Goal: Transaction & Acquisition: Purchase product/service

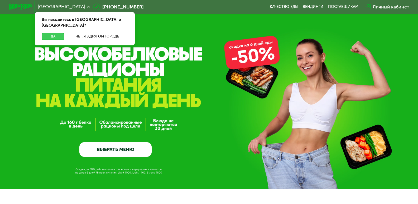
click at [51, 33] on button "Да" at bounding box center [53, 36] width 22 height 7
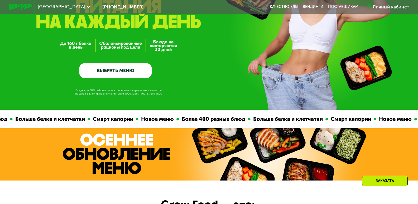
scroll to position [79, 0]
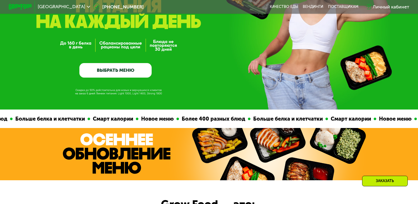
click at [116, 71] on link "ВЫБРАТЬ МЕНЮ" at bounding box center [115, 70] width 72 height 15
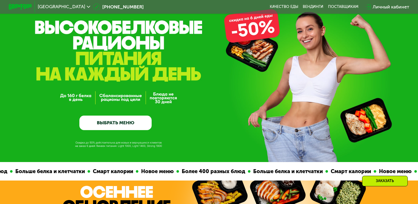
scroll to position [26, 0]
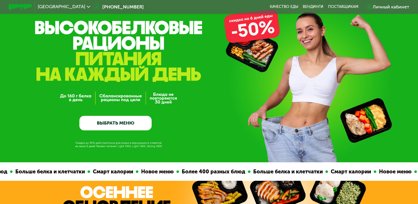
click at [118, 123] on link "ВЫБРАТЬ МЕНЮ" at bounding box center [115, 123] width 72 height 15
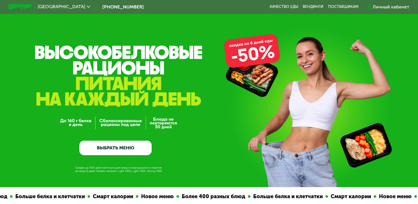
scroll to position [0, 0]
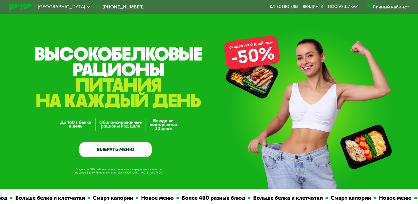
click at [136, 150] on link "ВЫБРАТЬ МЕНЮ" at bounding box center [115, 149] width 72 height 15
click at [118, 152] on link "ВЫБРАТЬ МЕНЮ" at bounding box center [115, 149] width 72 height 15
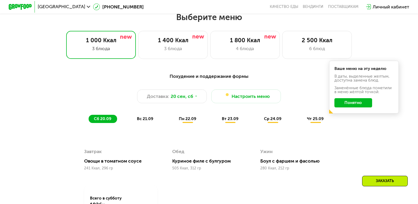
scroll to position [369, 0]
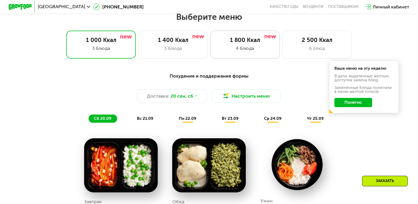
click at [237, 52] on div "4 блюда" at bounding box center [245, 48] width 58 height 7
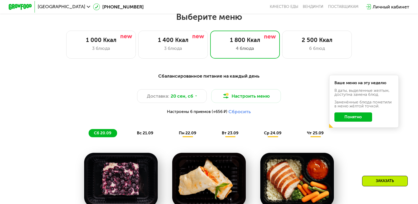
scroll to position [395, 0]
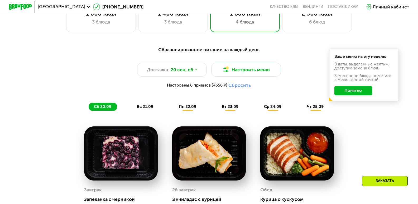
click at [357, 92] on button "Понятно" at bounding box center [353, 90] width 38 height 9
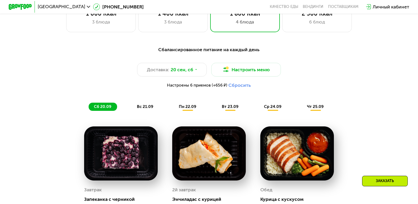
click at [147, 109] on span "вс 21.09" at bounding box center [145, 106] width 16 height 5
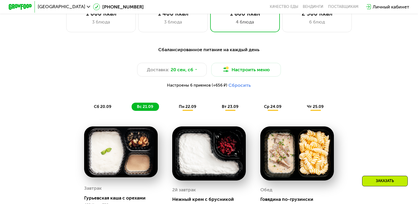
click at [192, 109] on span "пн 22.09" at bounding box center [187, 106] width 17 height 5
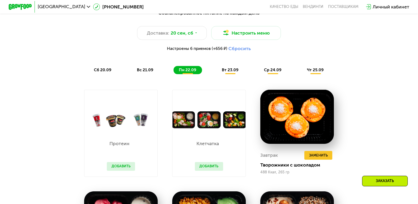
scroll to position [422, 0]
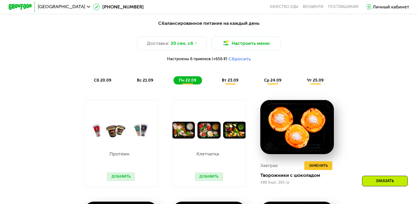
click at [223, 84] on div "вт 23.09" at bounding box center [231, 80] width 28 height 8
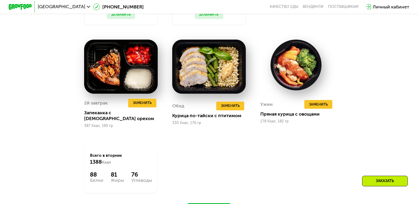
scroll to position [580, 0]
